Goal: Navigation & Orientation: Find specific page/section

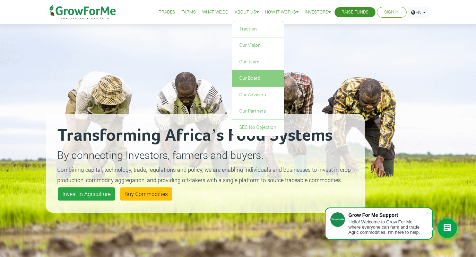
click at [246, 78] on link "Our Board" at bounding box center [258, 78] width 52 height 16
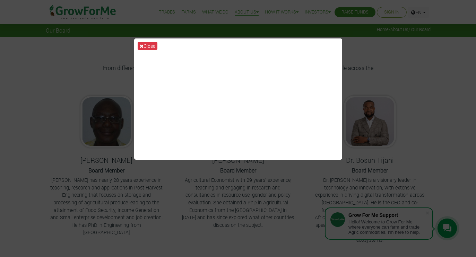
click at [372, 61] on div "Close" at bounding box center [238, 128] width 476 height 257
click at [424, 64] on div "Close" at bounding box center [238, 128] width 476 height 257
click at [459, 11] on div "Close" at bounding box center [238, 128] width 476 height 257
click at [150, 47] on button "Close" at bounding box center [148, 46] width 20 height 8
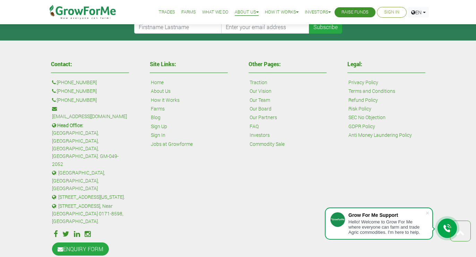
scroll to position [367, 0]
click at [262, 97] on link "Our Team" at bounding box center [259, 101] width 20 height 8
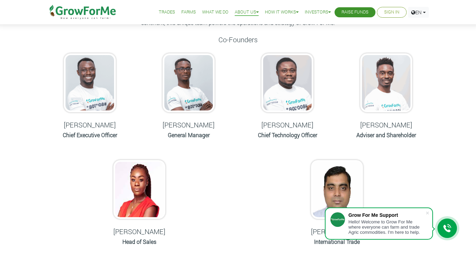
scroll to position [53, 0]
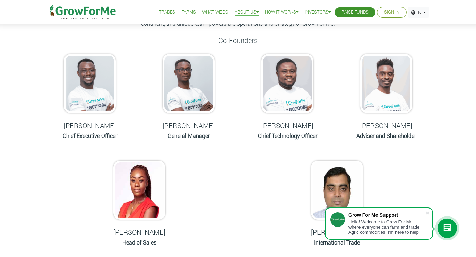
drag, startPoint x: 215, startPoint y: 124, endPoint x: 162, endPoint y: 128, distance: 52.8
click at [162, 128] on h5 "Francis Monnie" at bounding box center [188, 125] width 81 height 8
copy h5 "Francis Monnie"
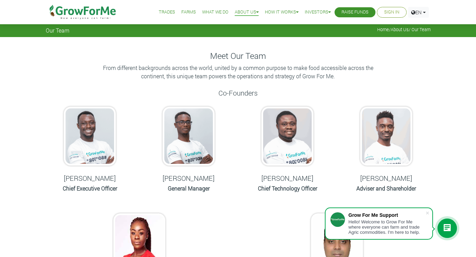
scroll to position [0, 0]
